Goal: Information Seeking & Learning: Learn about a topic

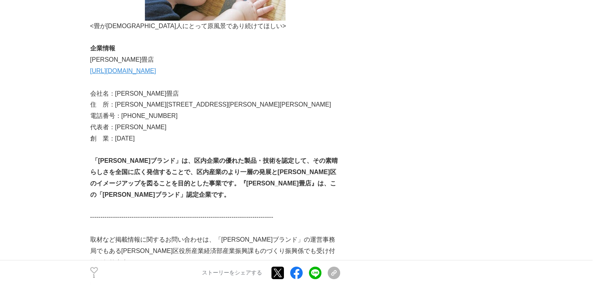
scroll to position [2732, 0]
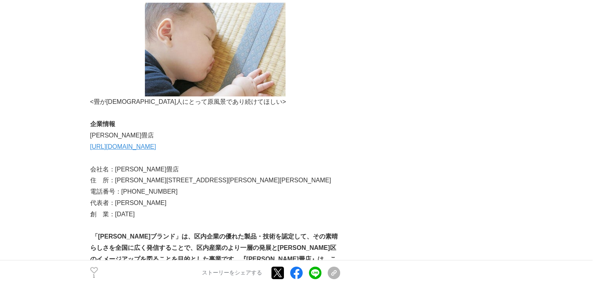
click at [137, 143] on link "[URL][DOMAIN_NAME]" at bounding box center [123, 146] width 66 height 7
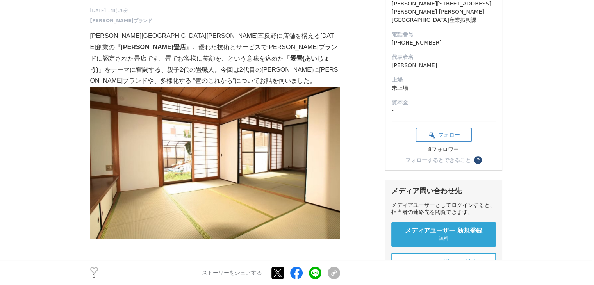
scroll to position [0, 0]
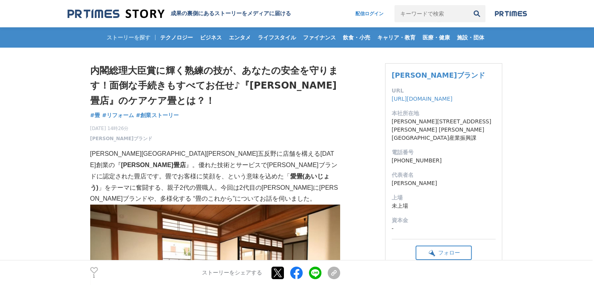
click at [251, 129] on div "[DATE] 14時26分 [PERSON_NAME][GEOGRAPHIC_DATA] 1" at bounding box center [215, 132] width 250 height 20
click at [240, 116] on div "内閣総理大臣賞に輝く熟練の技が、あなたの安全を守ります！面倒な手続きもすべてお任せ♪『[PERSON_NAME]畳店』のケアケア畳とは？！ 畳 #畳 #リフォ…" at bounding box center [215, 102] width 250 height 79
click at [241, 116] on div "内閣総理大臣賞に輝く熟練の技が、あなたの安全を守ります！面倒な手続きもすべてお任せ♪『[PERSON_NAME]畳店』のケアケア畳とは？！ 畳 #畳 #リフォ…" at bounding box center [215, 102] width 250 height 79
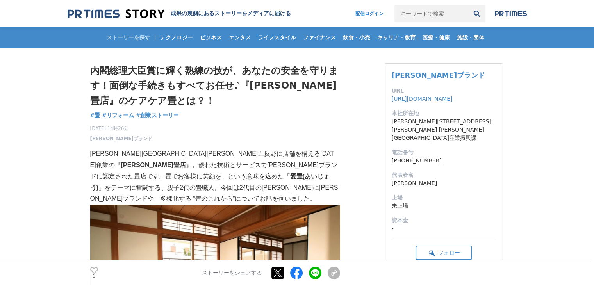
click at [246, 113] on div "内閣総理大臣賞に輝く熟練の技が、あなたの安全を守ります！面倒な手続きもすべてお任せ♪『[PERSON_NAME]畳店』のケアケア畳とは？！ 畳 #畳 #リフォ…" at bounding box center [215, 102] width 250 height 79
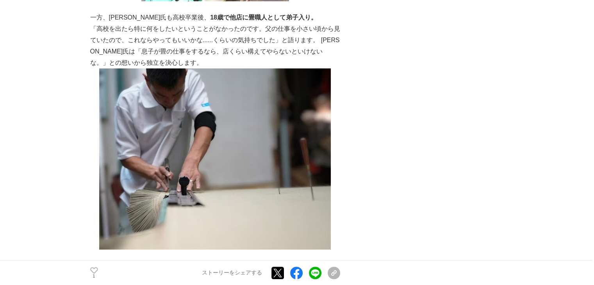
scroll to position [702, 0]
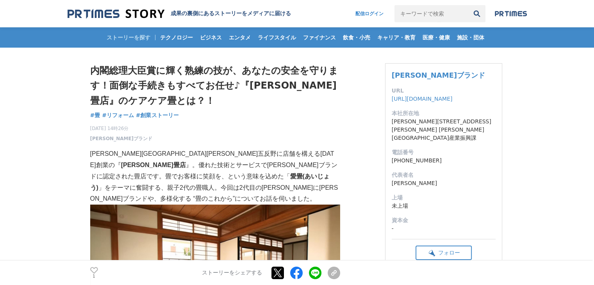
click at [270, 114] on div "内閣総理大臣賞に輝く熟練の技が、あなたの安全を守ります！面倒な手続きもすべてお任せ♪『[PERSON_NAME]畳店』のケアケア畳とは？！ 畳 #畳 #リフォ…" at bounding box center [215, 102] width 250 height 79
click at [254, 109] on div "内閣総理大臣賞に輝く熟練の技が、あなたの安全を守ります！面倒な手続きもすべてお任せ♪『[PERSON_NAME]畳店』のケアケア畳とは？！ 畳 #畳 #リフォ…" at bounding box center [215, 102] width 250 height 79
click at [276, 116] on div "内閣総理大臣賞に輝く熟練の技が、あなたの安全を守ります！面倒な手続きもすべてお任せ♪『[PERSON_NAME]畳店』のケアケア畳とは？！ 畳 #畳 #リフォ…" at bounding box center [215, 102] width 250 height 79
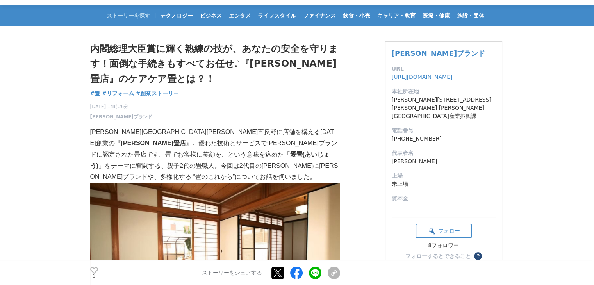
scroll to position [39, 0]
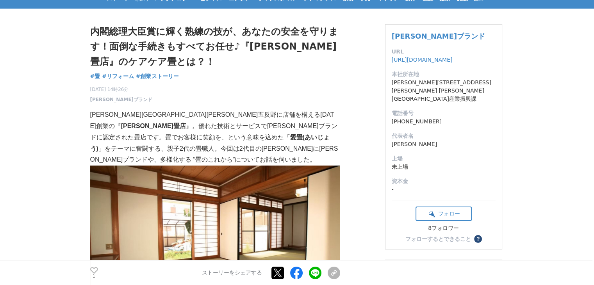
click at [254, 71] on div "内閣総理大臣賞に輝く熟練の技が、あなたの安全を守ります！面倒な手続きもすべてお任せ♪『[PERSON_NAME]畳店』のケアケア畳とは？！ 畳 #畳 #リフォ…" at bounding box center [215, 63] width 250 height 79
click at [269, 75] on div "内閣総理大臣賞に輝く熟練の技が、あなたの安全を守ります！面倒な手続きもすべてお任せ♪『[PERSON_NAME]畳店』のケアケア畳とは？！ 畳 #畳 #リフォ…" at bounding box center [215, 63] width 250 height 79
click at [305, 45] on h1 "内閣総理大臣賞に輝く熟練の技が、あなたの安全を守ります！面倒な手続きもすべてお任せ♪『[PERSON_NAME]畳店』のケアケア畳とは？！" at bounding box center [215, 46] width 250 height 45
drag, startPoint x: 304, startPoint y: 46, endPoint x: 102, endPoint y: 63, distance: 203.2
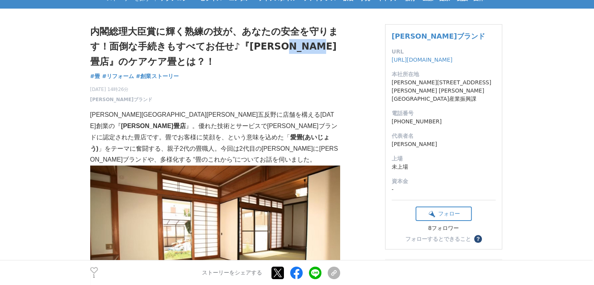
click at [102, 63] on h1 "内閣総理大臣賞に輝く熟練の技が、あなたの安全を守ります！面倒な手続きもすべてお任せ♪『[PERSON_NAME]畳店』のケアケア畳とは？！" at bounding box center [215, 46] width 250 height 45
click at [248, 80] on div "内閣総理大臣賞に輝く熟練の技が、あなたの安全を守ります！面倒な手続きもすべてお任せ♪『[PERSON_NAME]畳店』のケアケア畳とは？！ 畳 #畳 #リフォ…" at bounding box center [215, 63] width 250 height 79
